Goal: Find specific page/section: Find specific page/section

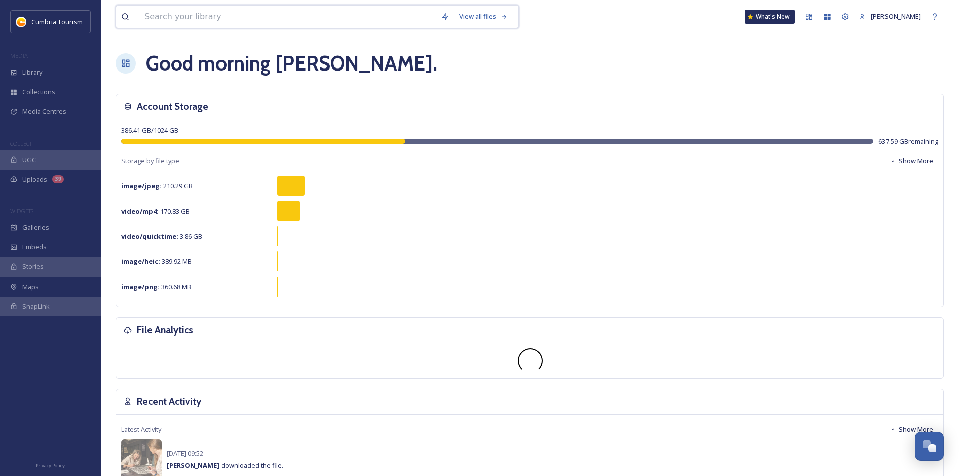
click at [215, 21] on input at bounding box center [287, 17] width 296 height 22
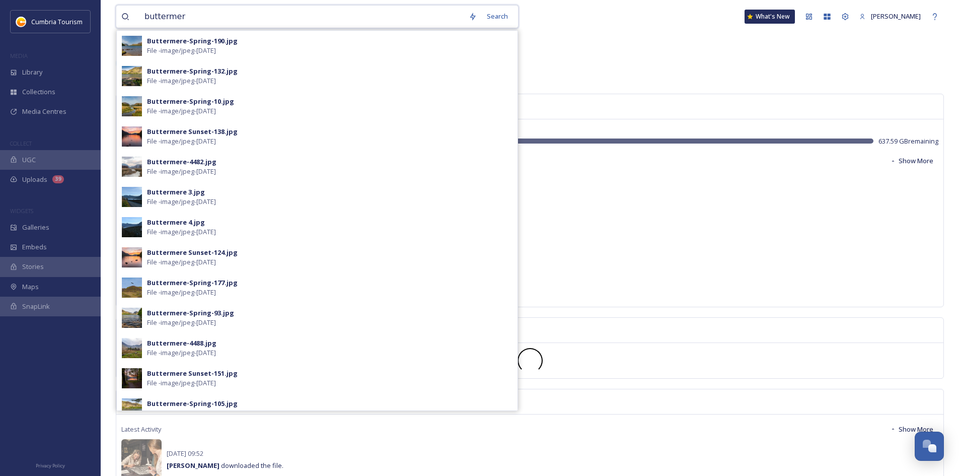
type input "buttermere"
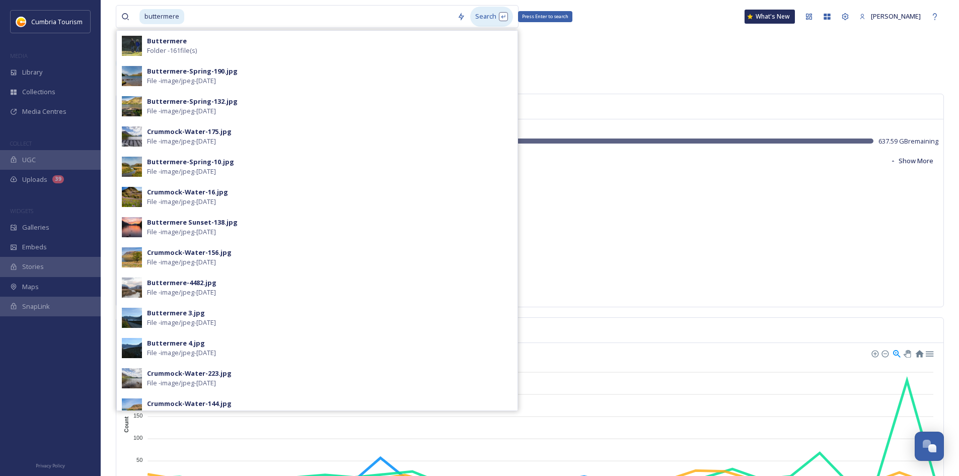
click at [483, 17] on div "Search Press Enter to search" at bounding box center [491, 17] width 43 height 20
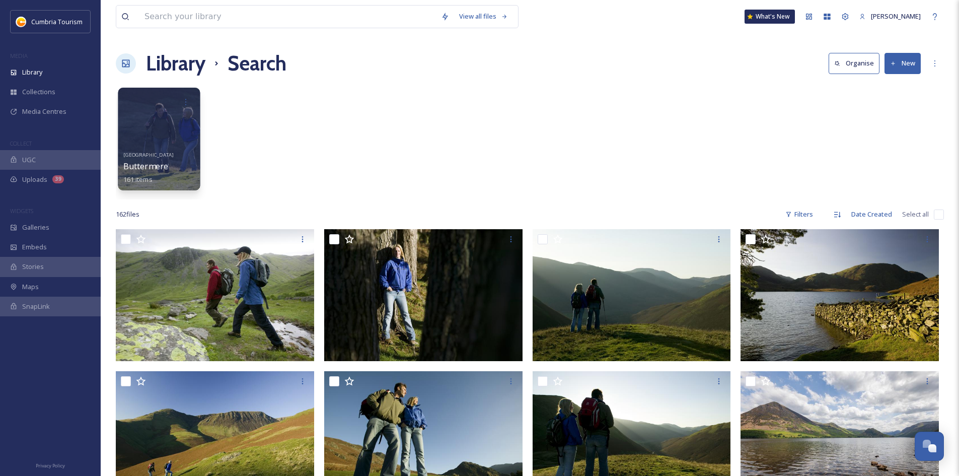
click at [173, 149] on link "[GEOGRAPHIC_DATA] & Coast [GEOGRAPHIC_DATA] 161 items" at bounding box center [148, 165] width 51 height 35
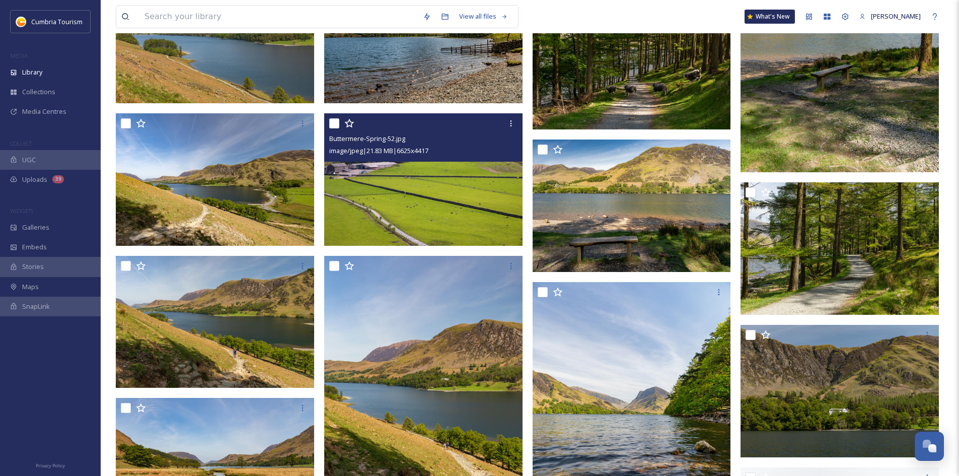
scroll to position [3782, 0]
